Goal: Book appointment/travel/reservation

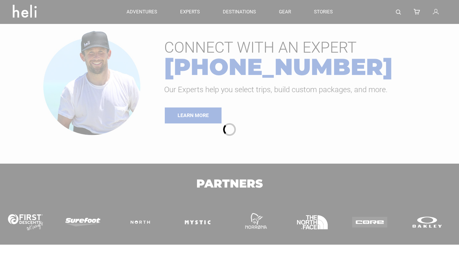
type input "Heli Skiing"
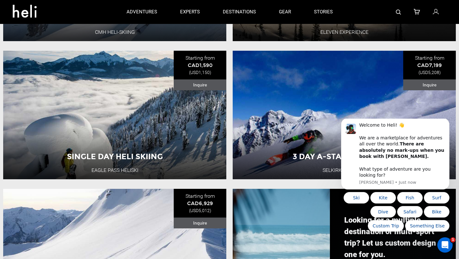
scroll to position [331, 0]
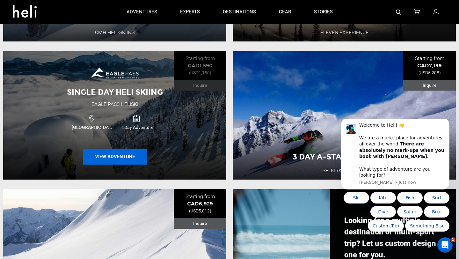
click at [129, 155] on button "View Adventure" at bounding box center [115, 157] width 64 height 16
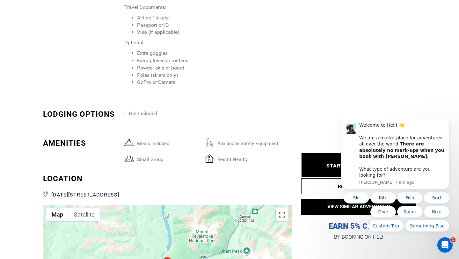
scroll to position [1059, 0]
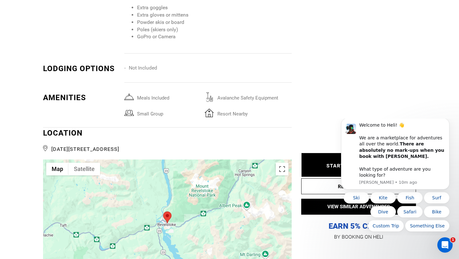
type input "Heli Skiing"
